Goal: Information Seeking & Learning: Compare options

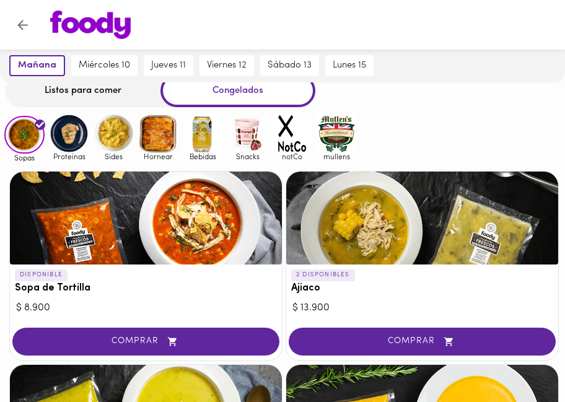
scroll to position [62, 0]
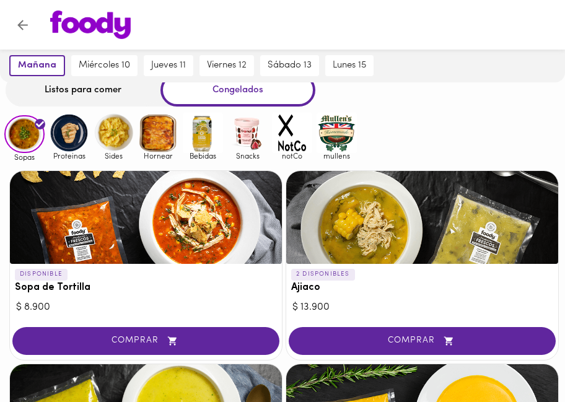
click at [242, 146] on img at bounding box center [247, 133] width 40 height 40
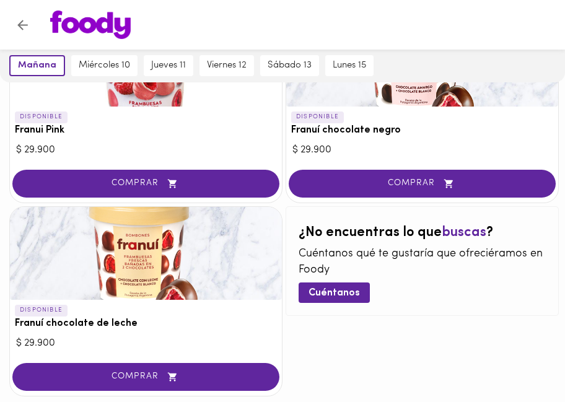
scroll to position [62, 0]
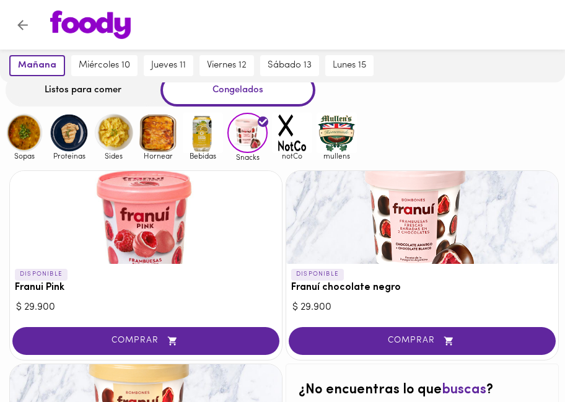
click at [167, 138] on img at bounding box center [158, 133] width 40 height 40
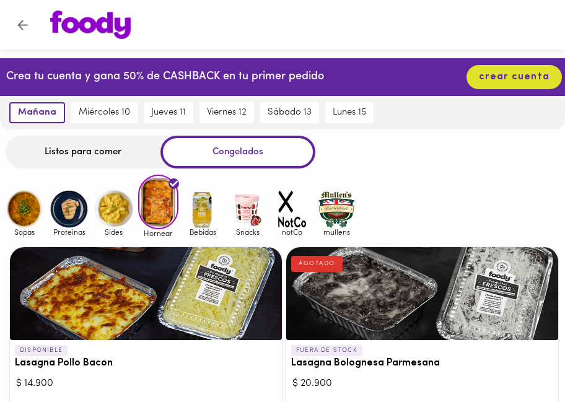
click at [103, 209] on img at bounding box center [114, 209] width 40 height 40
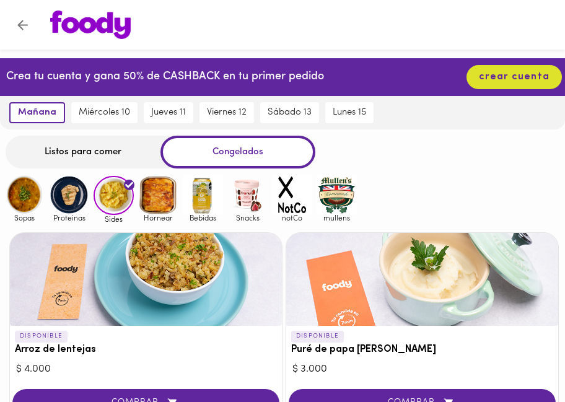
click at [80, 151] on div "Listos para comer" at bounding box center [83, 152] width 155 height 33
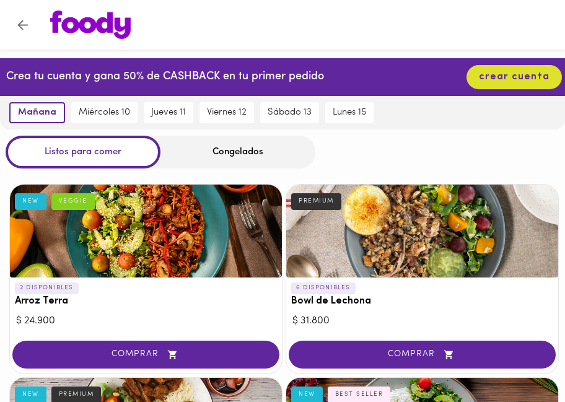
click at [213, 159] on div "Congelados" at bounding box center [238, 152] width 155 height 33
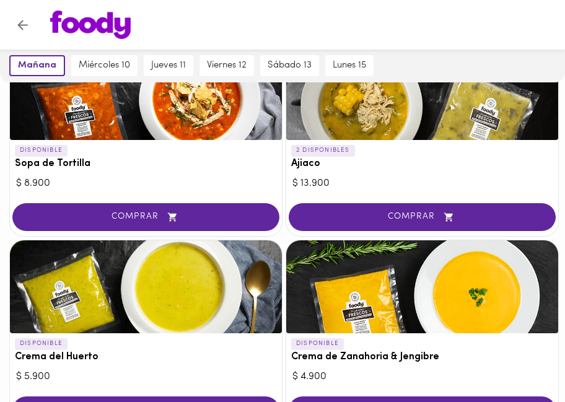
scroll to position [248, 0]
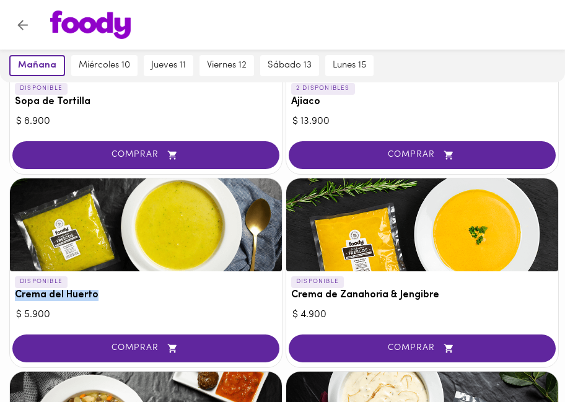
drag, startPoint x: 97, startPoint y: 296, endPoint x: 6, endPoint y: 308, distance: 91.9
copy h3 "Crema del Huerto"
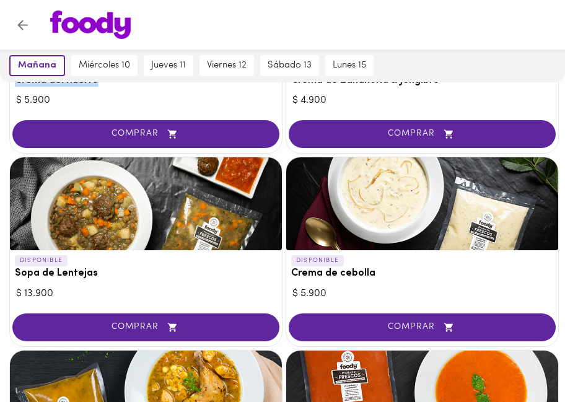
scroll to position [496, 0]
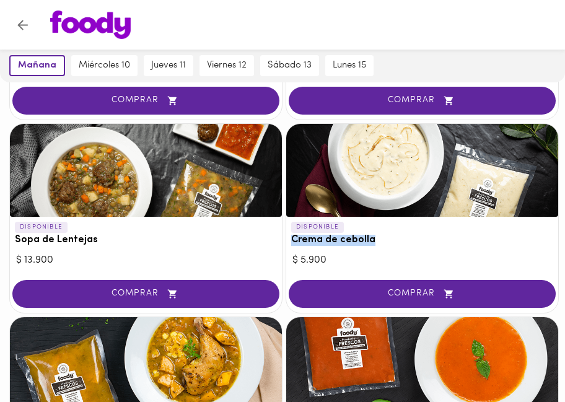
drag, startPoint x: 373, startPoint y: 239, endPoint x: 286, endPoint y: 245, distance: 87.6
click at [286, 245] on div "DISPONIBLE Crema de cebolla $ 5.900 COMPRAR" at bounding box center [422, 218] width 273 height 190
copy h3 "Crema de cebolla"
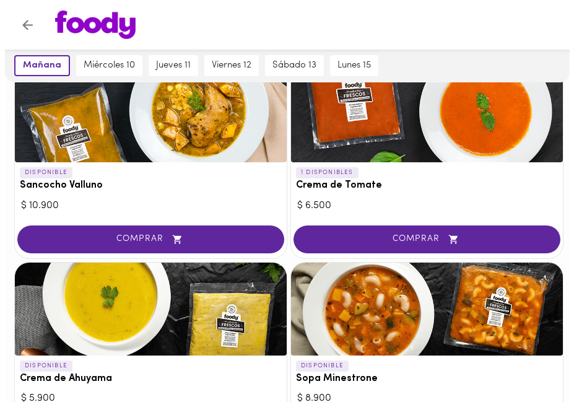
scroll to position [806, 0]
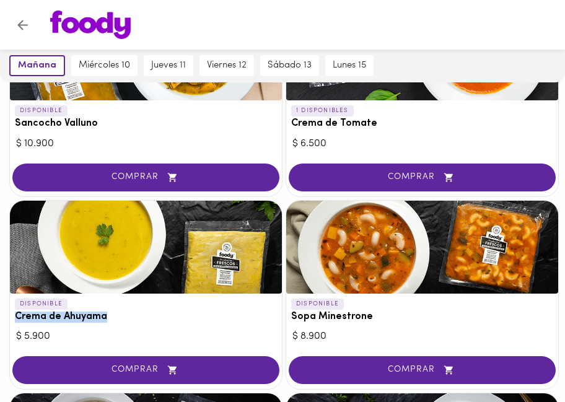
drag, startPoint x: 109, startPoint y: 318, endPoint x: 12, endPoint y: 316, distance: 97.3
click at [12, 316] on div "DISPONIBLE Crema de Ahuyama" at bounding box center [146, 311] width 272 height 34
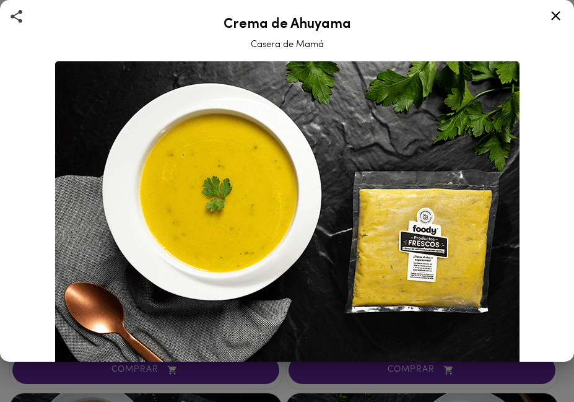
click at [561, 14] on icon at bounding box center [555, 15] width 15 height 15
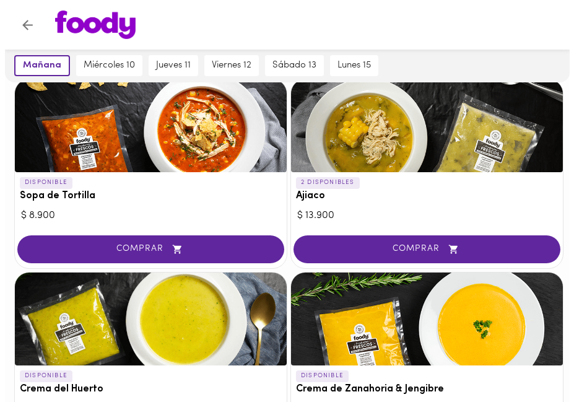
scroll to position [310, 0]
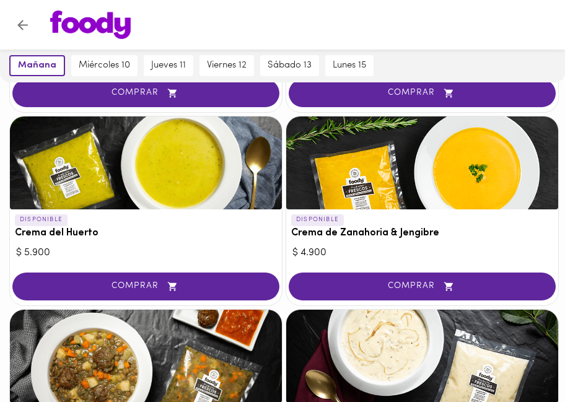
click at [88, 185] on div at bounding box center [146, 163] width 272 height 93
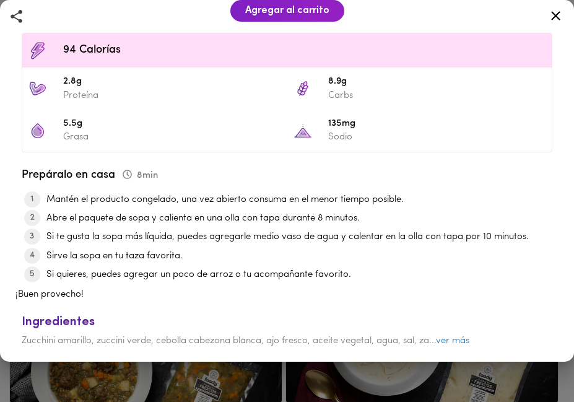
scroll to position [443, 0]
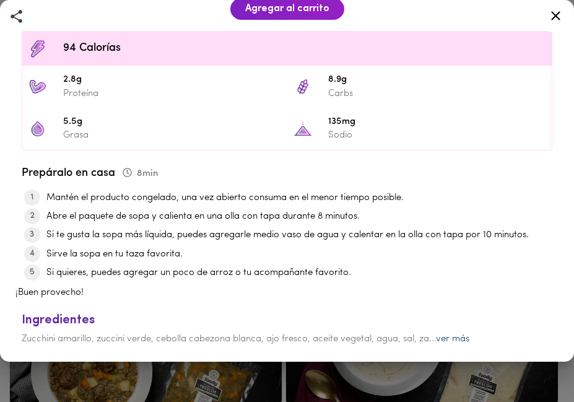
click at [461, 338] on link "ver más" at bounding box center [452, 339] width 33 height 9
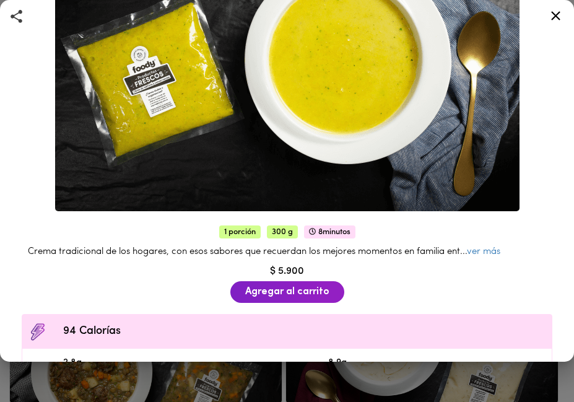
scroll to position [147, 0]
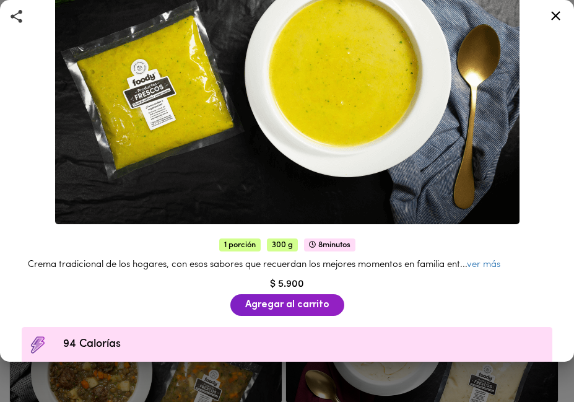
click at [555, 17] on icon at bounding box center [556, 15] width 9 height 9
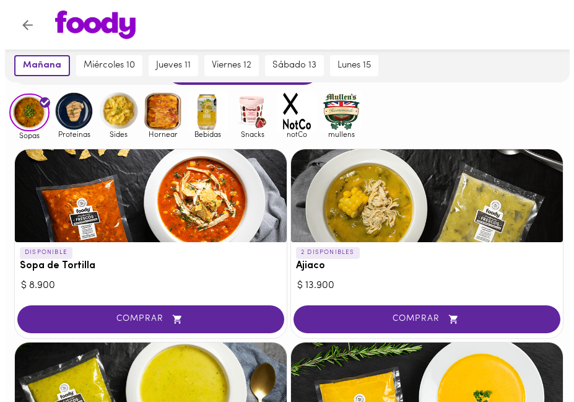
scroll to position [62, 0]
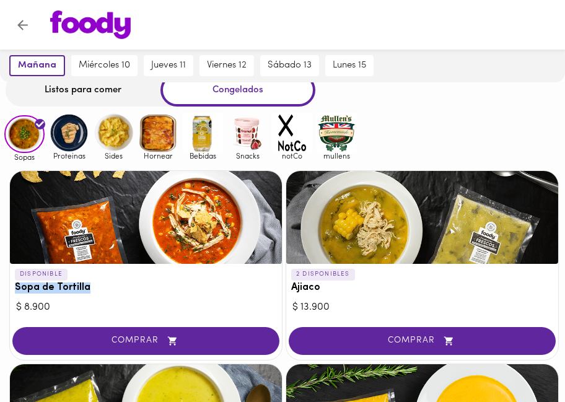
drag, startPoint x: 90, startPoint y: 289, endPoint x: 17, endPoint y: 286, distance: 73.2
click at [17, 286] on h3 "Sopa de Tortilla" at bounding box center [146, 288] width 262 height 11
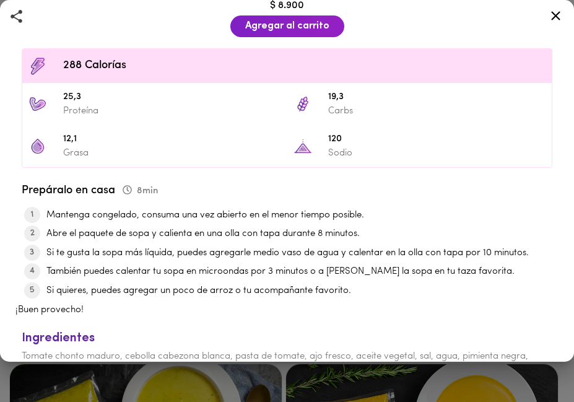
scroll to position [509, 0]
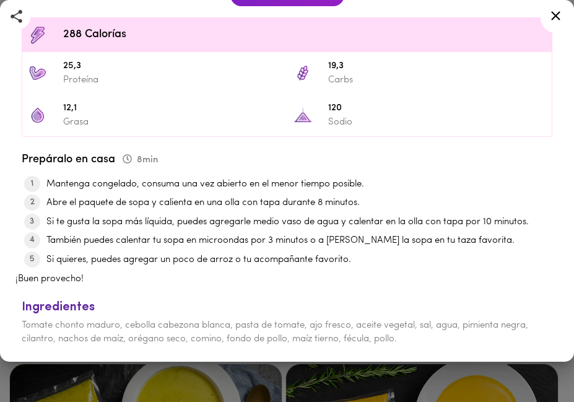
click at [553, 14] on icon at bounding box center [555, 15] width 15 height 15
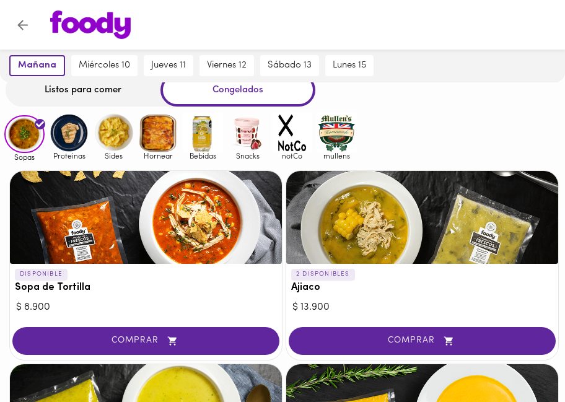
click at [147, 301] on div "$ 8.900" at bounding box center [146, 308] width 260 height 14
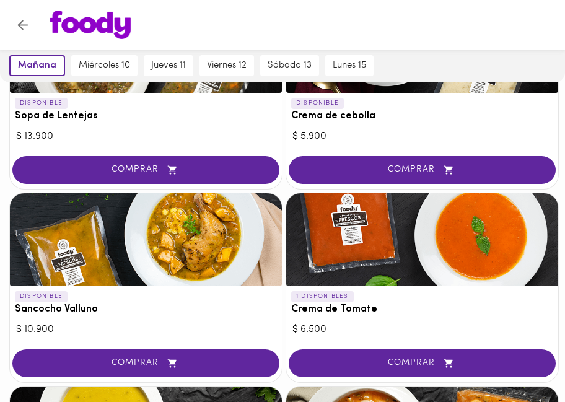
scroll to position [682, 0]
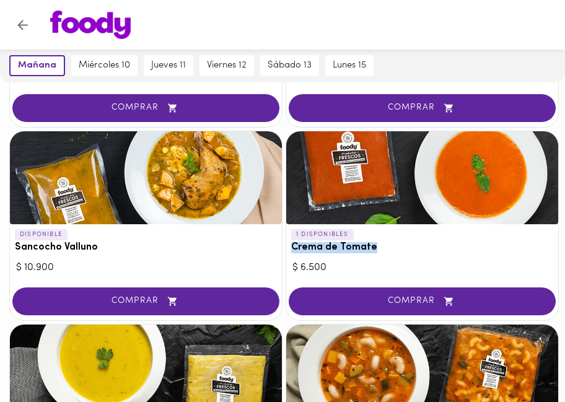
drag, startPoint x: 375, startPoint y: 247, endPoint x: 286, endPoint y: 249, distance: 89.3
click at [286, 249] on div "1 DISPONIBLES Crema de Tomate $ 6.500 COMPRAR" at bounding box center [422, 226] width 273 height 190
copy h3 "Crema de Tomate"
click at [8, 272] on div "DISPONIBLE Sopa de Tortilla $ 8.900 COMPRAR 2 DISPONIBLES Ajiaco $ 13.900 COMPR…" at bounding box center [282, 281] width 565 height 1481
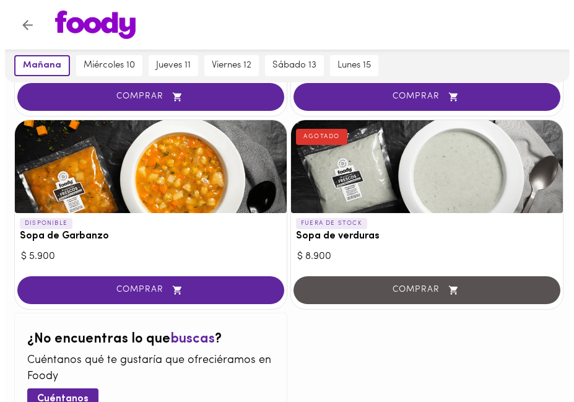
scroll to position [1301, 0]
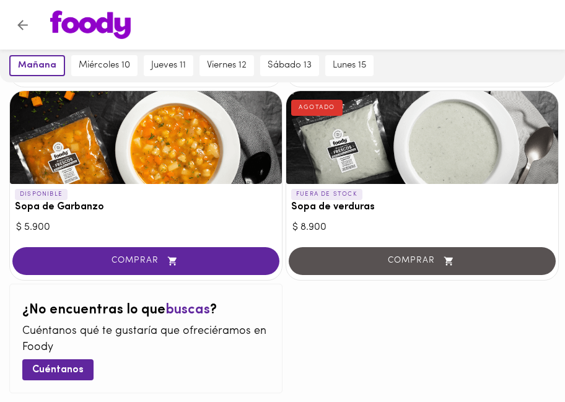
click at [400, 158] on div at bounding box center [422, 137] width 272 height 93
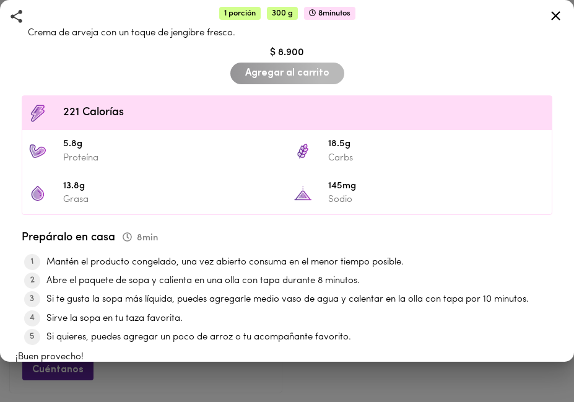
scroll to position [457, 0]
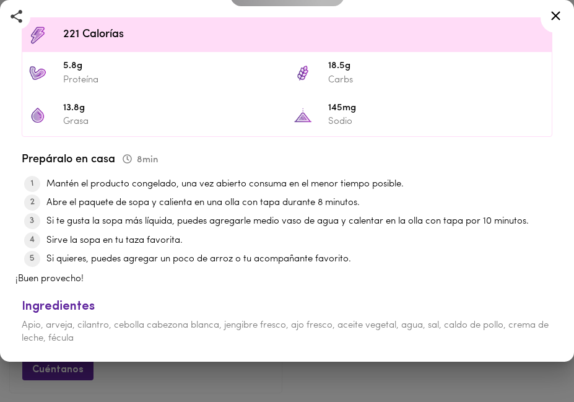
click at [557, 16] on icon at bounding box center [556, 15] width 9 height 9
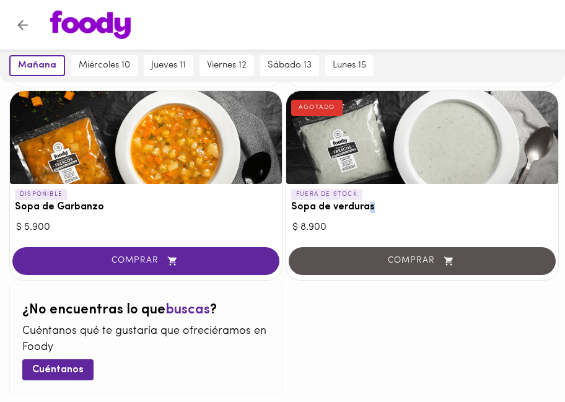
click at [368, 214] on div "FUERA DE STOCK Sopa de verduras AGOTADO" at bounding box center [422, 201] width 272 height 34
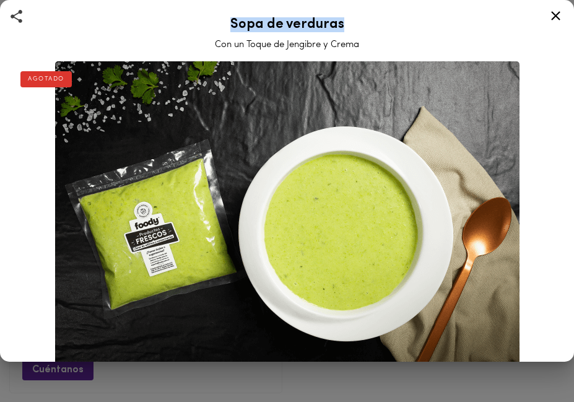
drag, startPoint x: 338, startPoint y: 27, endPoint x: 222, endPoint y: 29, distance: 115.9
click at [222, 29] on h2 "Sopa de verduras" at bounding box center [287, 24] width 544 height 15
copy h2 "Sopa de verduras"
click at [556, 13] on icon at bounding box center [555, 15] width 15 height 15
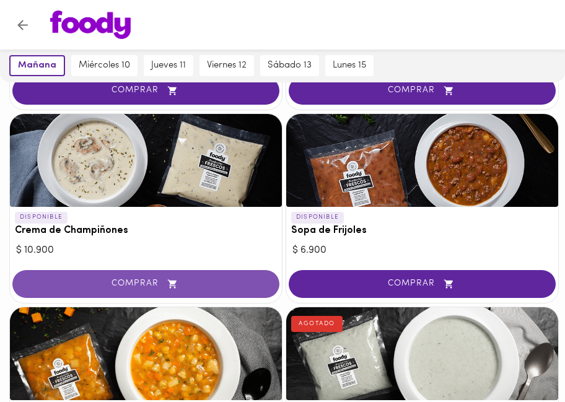
scroll to position [1054, 0]
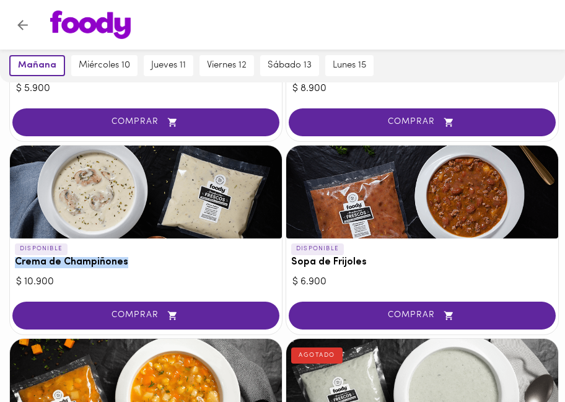
drag, startPoint x: 124, startPoint y: 262, endPoint x: 16, endPoint y: 272, distance: 108.3
click at [16, 272] on div "DISPONIBLE Crema de Champiñones" at bounding box center [146, 256] width 272 height 34
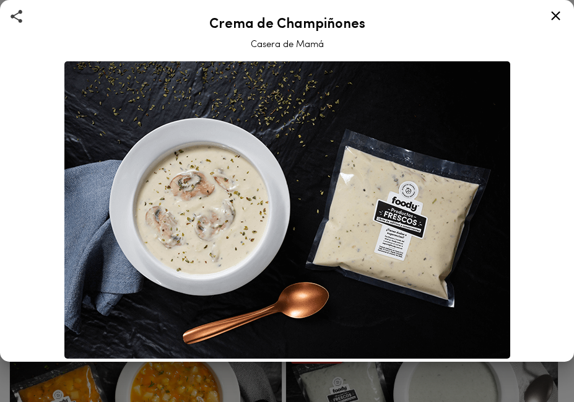
click at [562, 15] on icon at bounding box center [555, 15] width 15 height 15
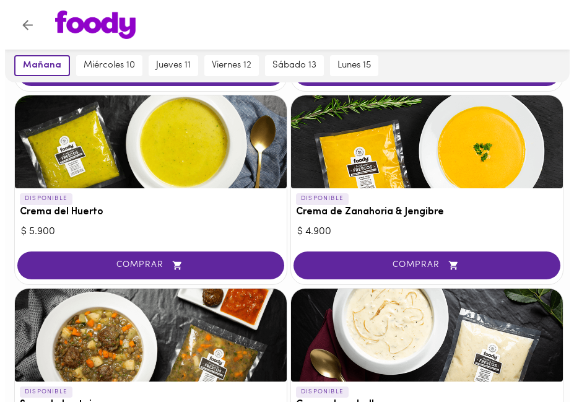
scroll to position [310, 0]
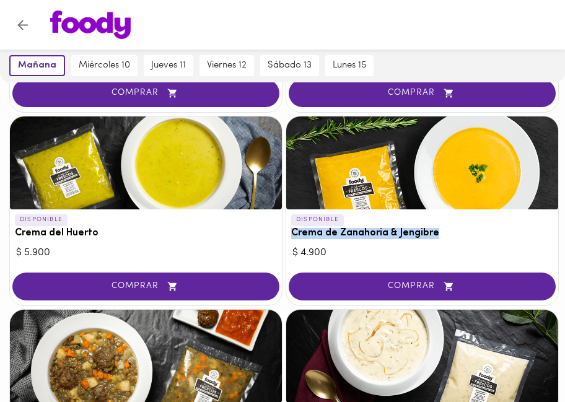
drag, startPoint x: 435, startPoint y: 235, endPoint x: 288, endPoint y: 233, distance: 146.9
click at [288, 233] on div "DISPONIBLE Crema de Zanahoria & Jengibre" at bounding box center [422, 226] width 272 height 34
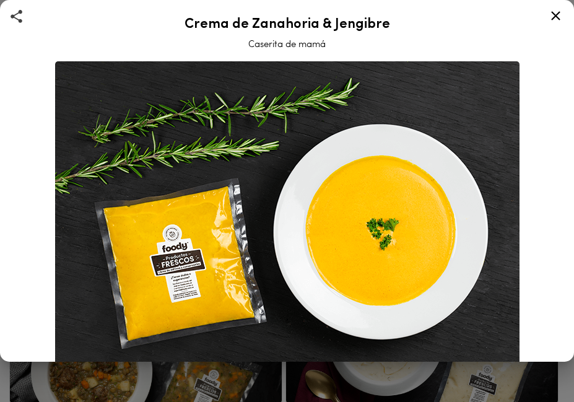
click at [212, 27] on h2 "Crema de Zanahoria & Jengibre" at bounding box center [287, 24] width 544 height 15
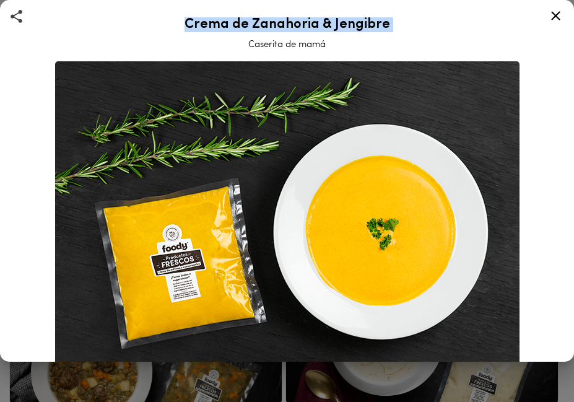
click at [212, 27] on h2 "Crema de Zanahoria & Jengibre" at bounding box center [287, 24] width 544 height 15
copy h2 "Crema de Zanahoria & Jengibre"
click at [558, 17] on icon at bounding box center [556, 15] width 9 height 9
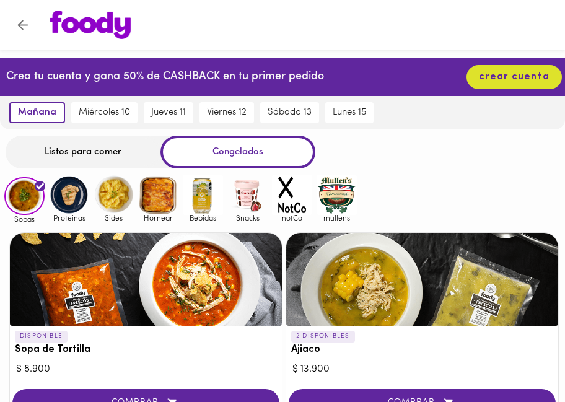
click at [200, 208] on img at bounding box center [203, 195] width 40 height 40
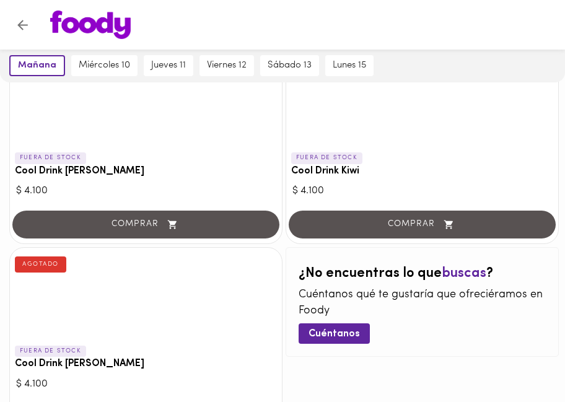
scroll to position [124, 0]
